Goal: Transaction & Acquisition: Subscribe to service/newsletter

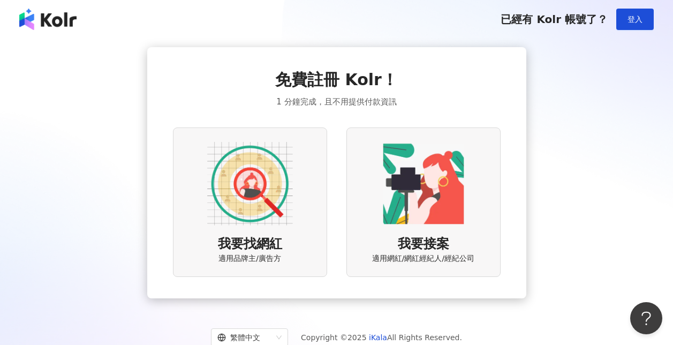
click at [283, 186] on img at bounding box center [250, 184] width 86 height 86
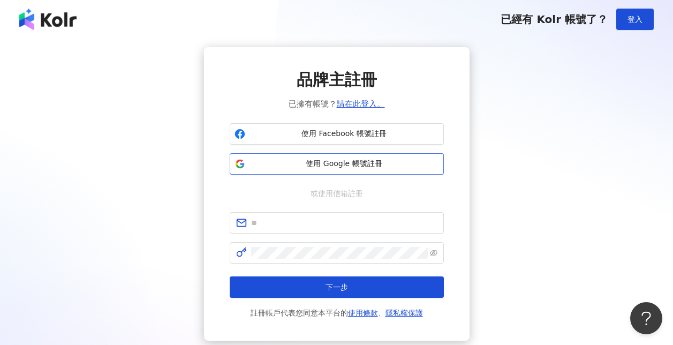
click at [330, 163] on span "使用 Google 帳號註冊" at bounding box center [343, 163] width 189 height 11
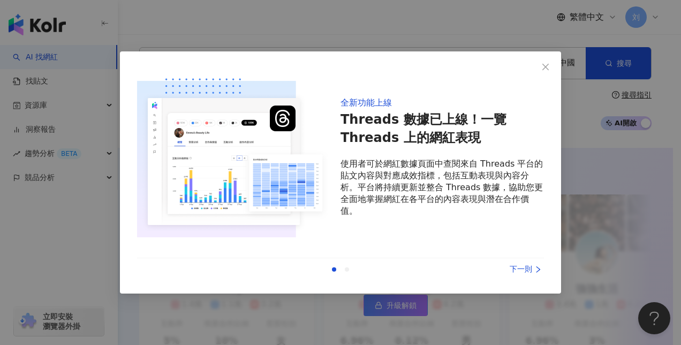
click at [519, 271] on div "下一則" at bounding box center [503, 269] width 80 height 12
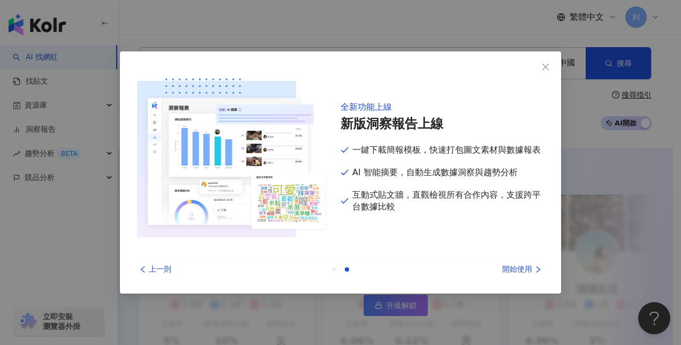
click at [516, 271] on div "開始使用" at bounding box center [503, 269] width 80 height 12
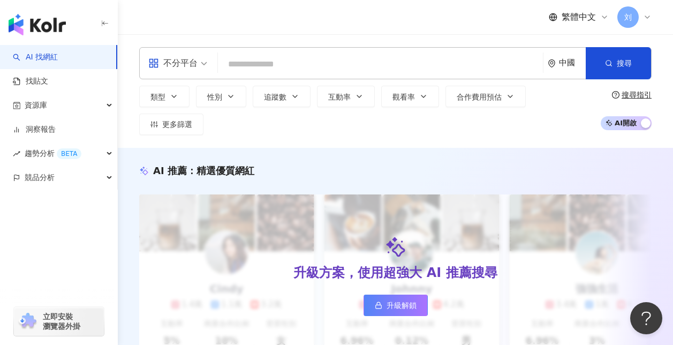
click at [563, 65] on div "中國" at bounding box center [572, 62] width 27 height 9
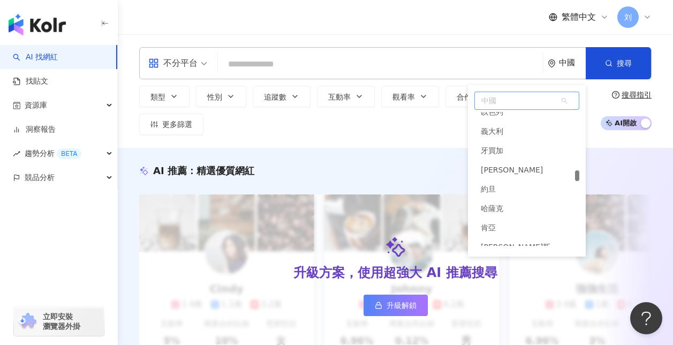
scroll to position [2606, 0]
click at [524, 102] on span "中國" at bounding box center [527, 100] width 104 height 17
type input "*"
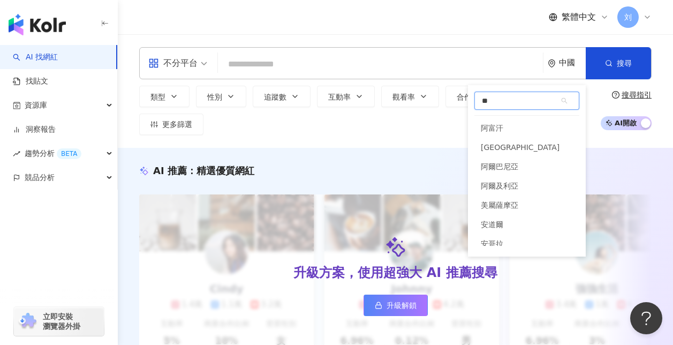
type input "*"
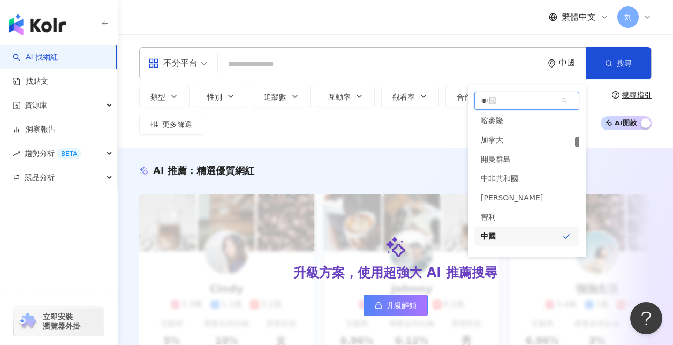
scroll to position [921, 0]
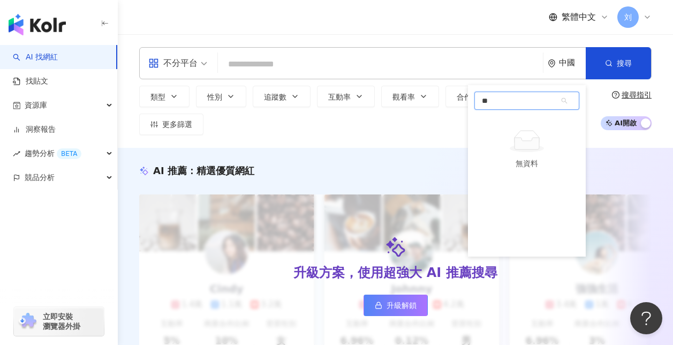
type input "*"
click at [513, 126] on div "台灣" at bounding box center [526, 121] width 105 height 19
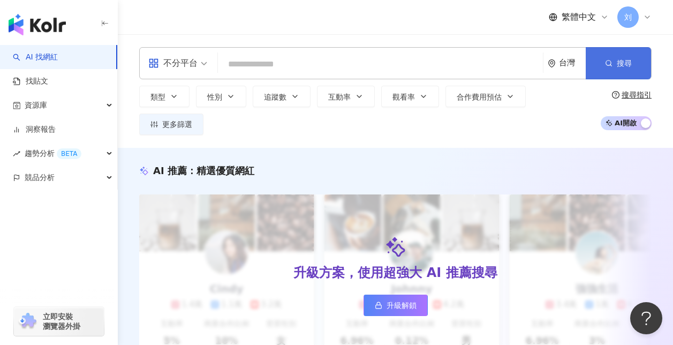
click at [620, 67] on span "搜尋" at bounding box center [624, 63] width 15 height 9
drag, startPoint x: 650, startPoint y: 1, endPoint x: 262, endPoint y: 115, distance: 404.0
click at [262, 115] on div "類型 性別 追蹤數 互動率 觀看率 合作費用預估 更多篩選" at bounding box center [366, 110] width 455 height 49
click at [204, 66] on span "不分平台" at bounding box center [177, 63] width 59 height 17
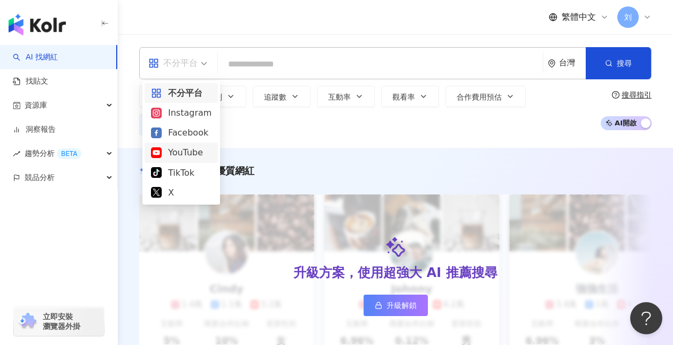
click at [181, 149] on div "YouTube" at bounding box center [181, 152] width 60 height 13
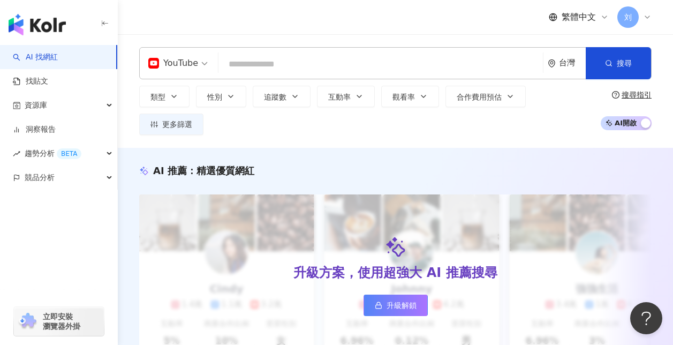
click at [358, 63] on input "search" at bounding box center [381, 64] width 316 height 20
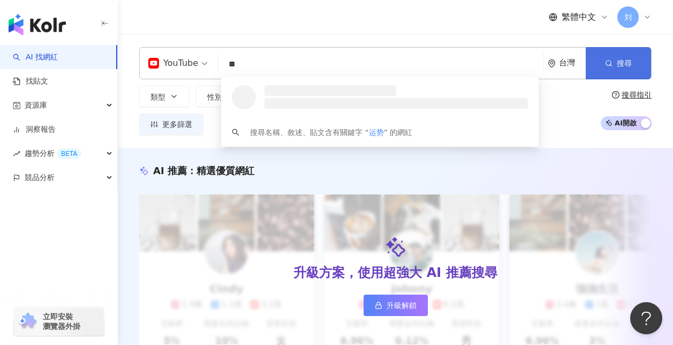
type input "**"
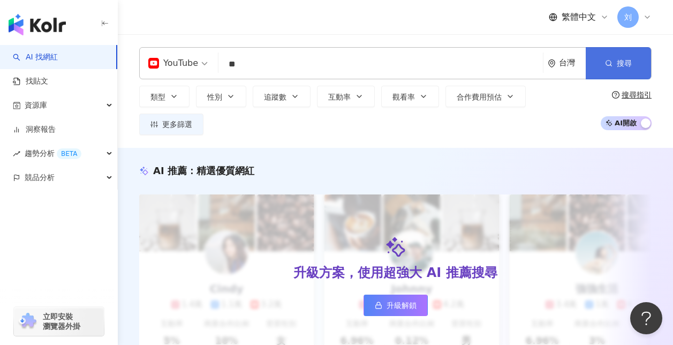
click at [626, 63] on span "搜尋" at bounding box center [624, 63] width 15 height 9
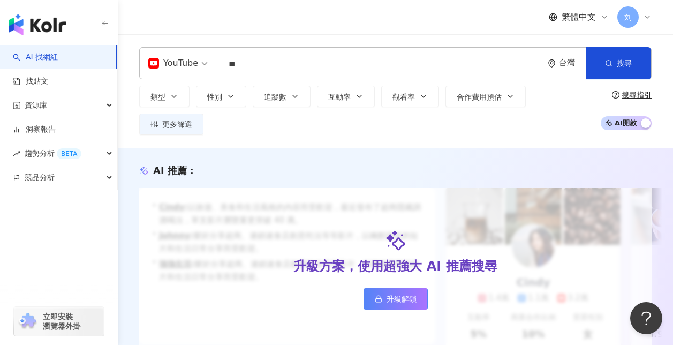
click at [635, 117] on span "AI 開啟 AI 關閉" at bounding box center [625, 123] width 51 height 14
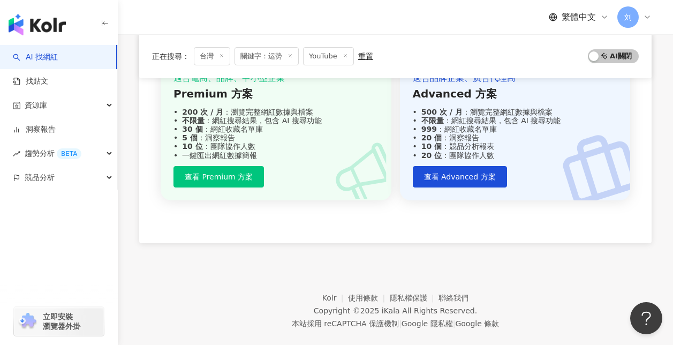
scroll to position [605, 0]
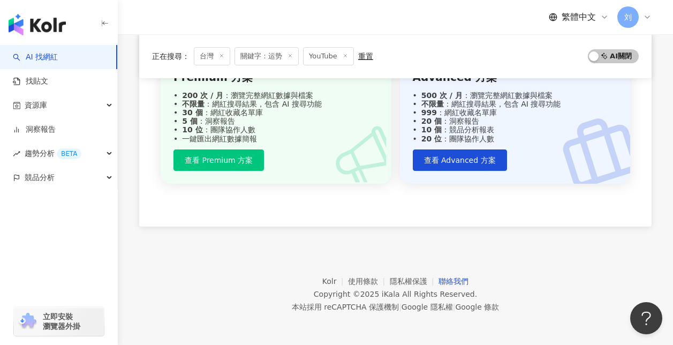
click at [441, 278] on link "聯絡我們" at bounding box center [453, 281] width 30 height 9
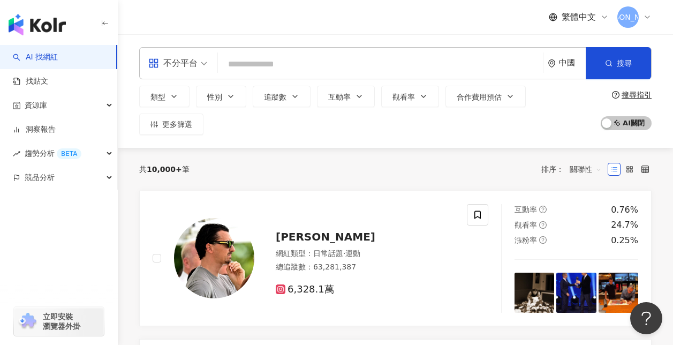
click at [554, 63] on icon "environment" at bounding box center [551, 63] width 6 height 8
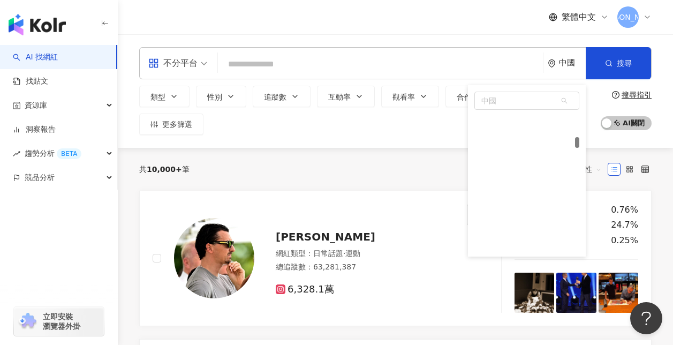
scroll to position [1054, 0]
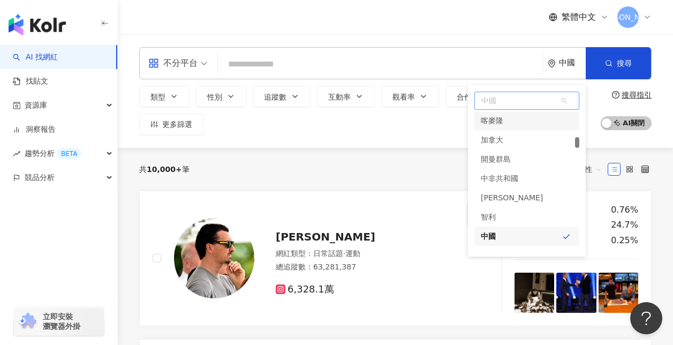
click at [534, 98] on span "中國" at bounding box center [527, 100] width 104 height 17
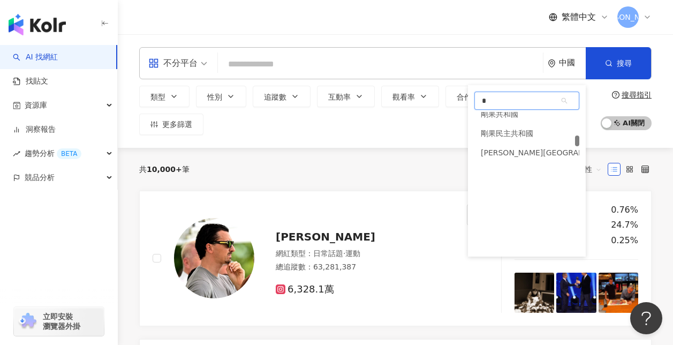
scroll to position [950, 0]
type input "*"
click at [521, 123] on div "台灣" at bounding box center [526, 121] width 105 height 19
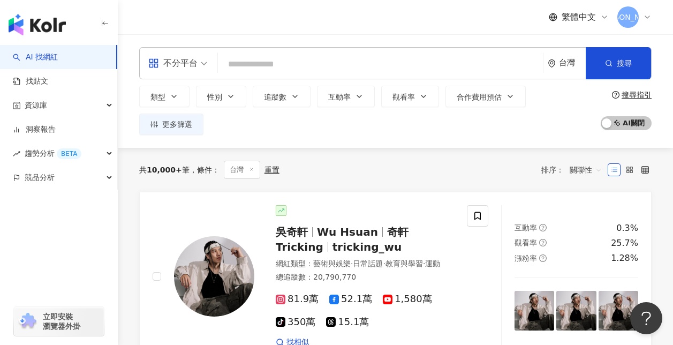
click at [341, 63] on input "search" at bounding box center [380, 64] width 316 height 20
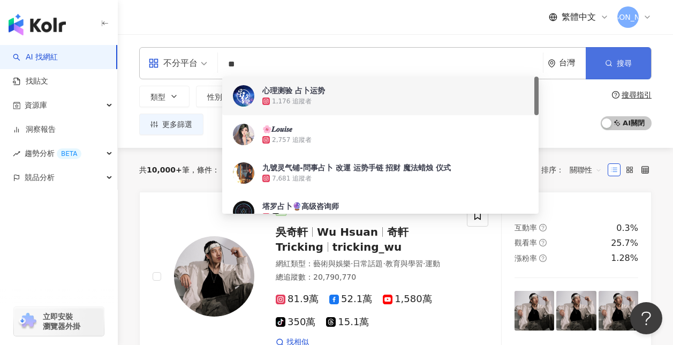
type input "**"
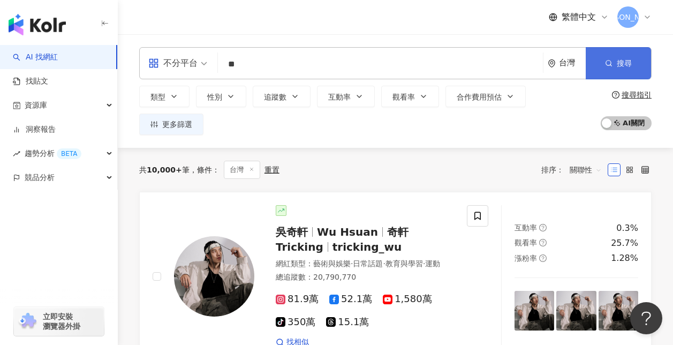
click at [610, 58] on button "搜尋" at bounding box center [617, 63] width 65 height 32
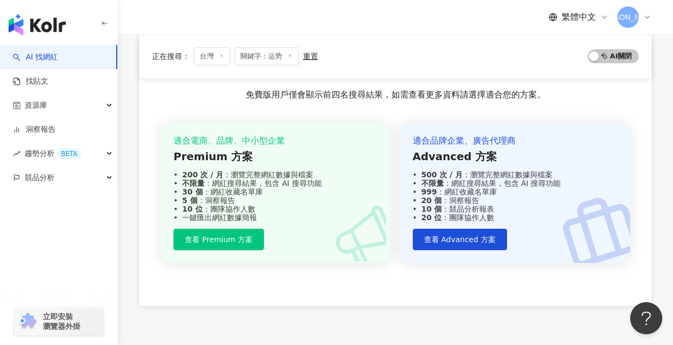
scroll to position [856, 0]
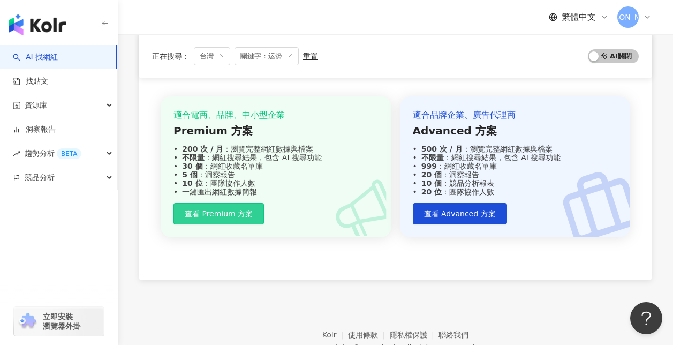
click at [244, 210] on span "查看 Premium 方案" at bounding box center [219, 213] width 68 height 9
